Goal: Find specific page/section: Find specific page/section

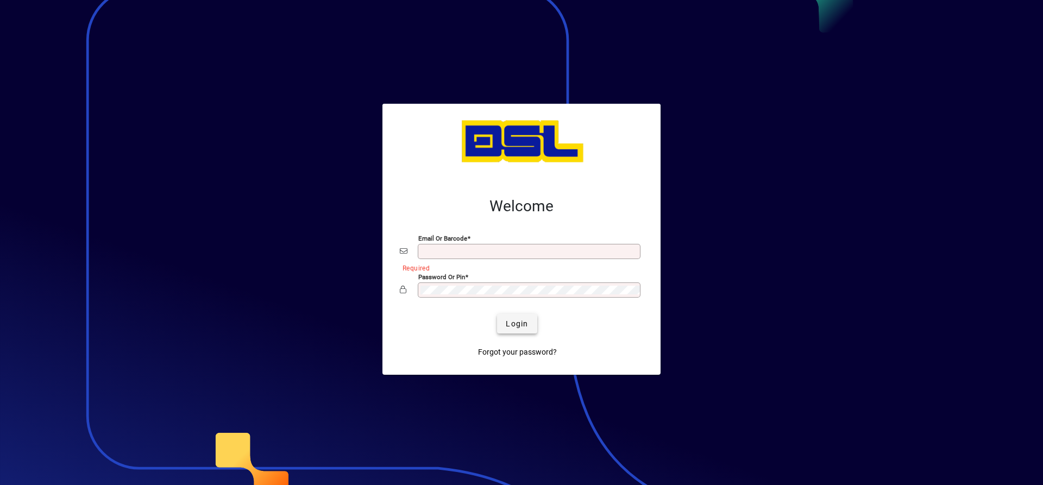
type input "**********"
click at [519, 323] on span "Login" at bounding box center [517, 323] width 22 height 11
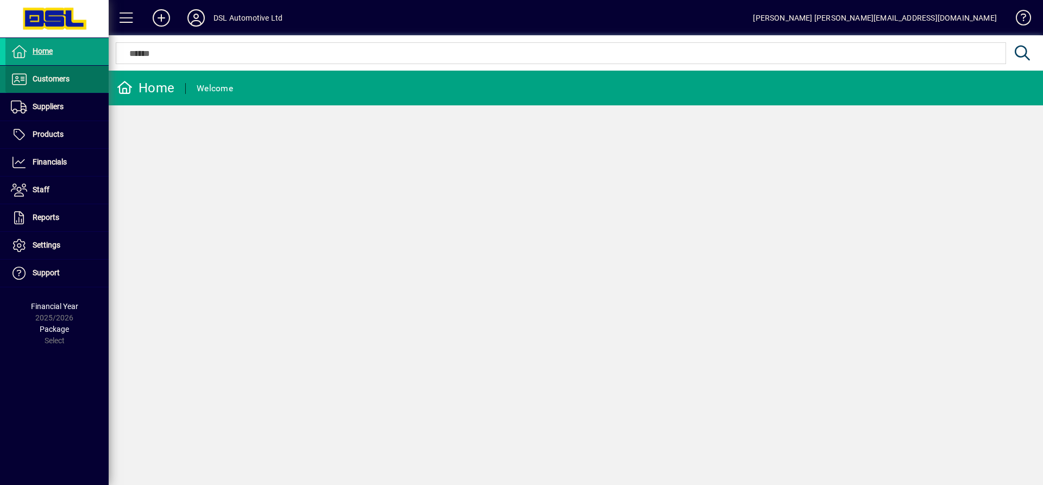
click at [53, 76] on span "Customers" at bounding box center [51, 78] width 37 height 9
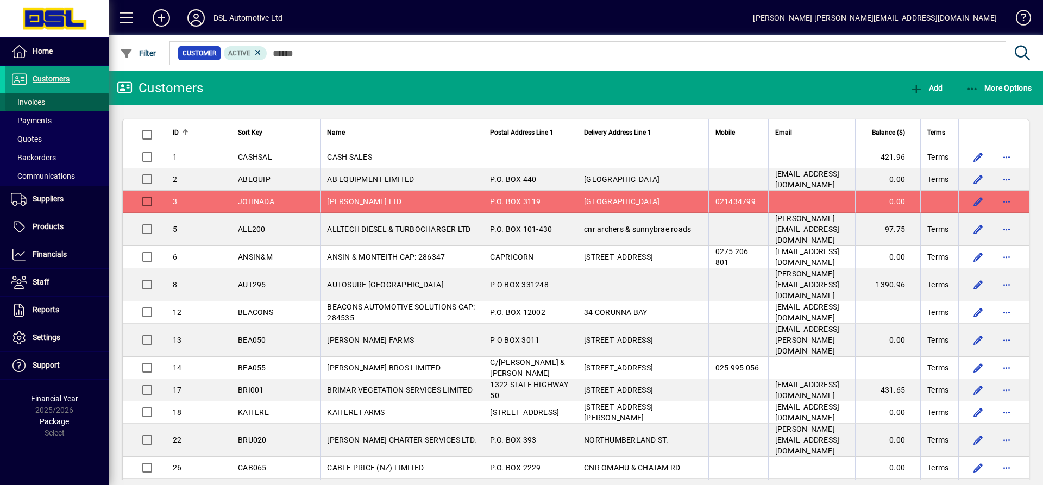
click at [34, 99] on span "Invoices" at bounding box center [28, 102] width 34 height 9
